Goal: Task Accomplishment & Management: Use online tool/utility

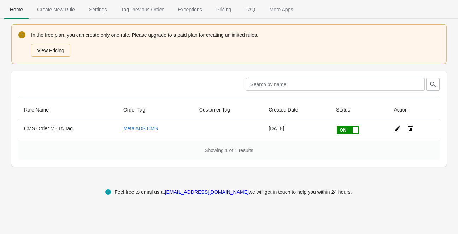
click at [396, 128] on icon at bounding box center [397, 128] width 7 height 7
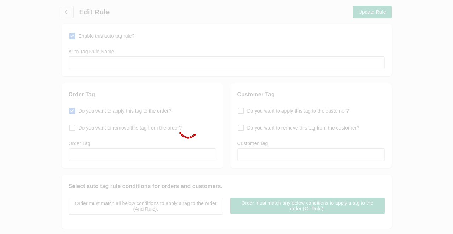
type input "CMS Order META Tag"
checkbox input "true"
type input "Meta ADS CMS"
select select "5"
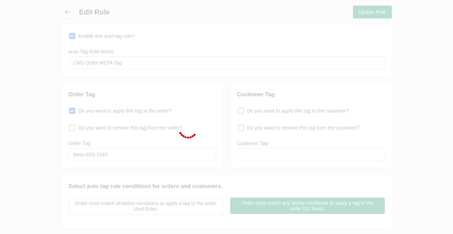
select select "5"
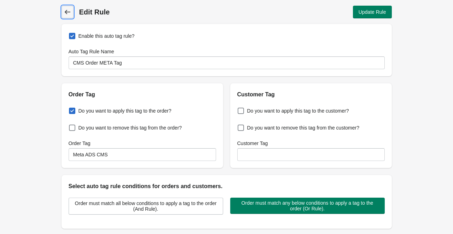
click at [67, 12] on icon at bounding box center [67, 11] width 7 height 7
